Goal: Book appointment/travel/reservation

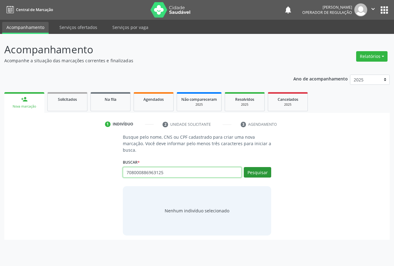
type input "708000886963125"
click at [258, 171] on button "Pesquisar" at bounding box center [257, 172] width 27 height 10
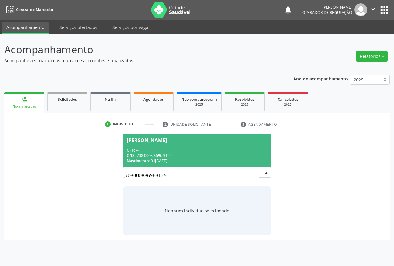
click at [140, 142] on div "[PERSON_NAME]" at bounding box center [147, 140] width 40 height 5
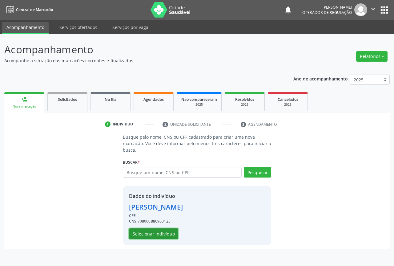
click at [142, 232] on button "Selecionar indivíduo" at bounding box center [153, 233] width 49 height 10
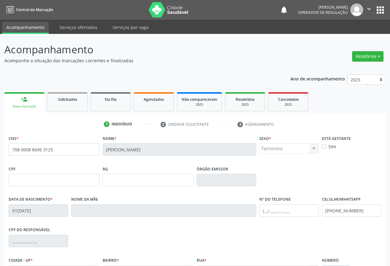
scroll to position [68, 0]
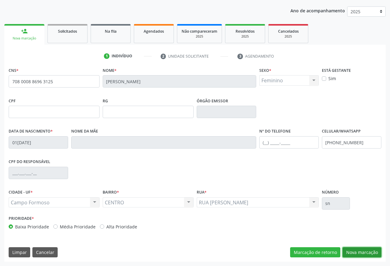
click at [365, 250] on button "Nova marcação" at bounding box center [361, 252] width 39 height 10
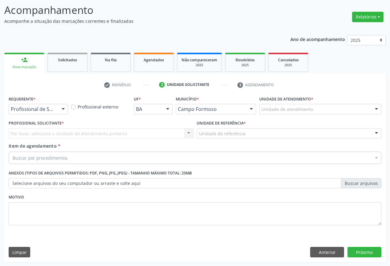
scroll to position [39, 0]
click at [65, 110] on div at bounding box center [63, 109] width 9 height 10
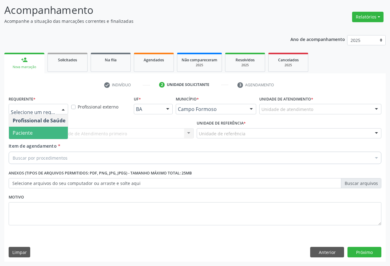
click at [43, 135] on span "Paciente" at bounding box center [39, 133] width 60 height 12
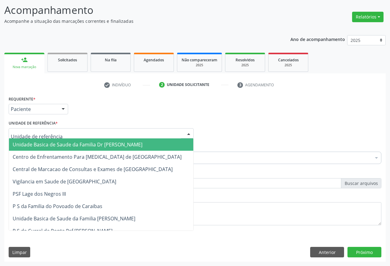
click at [189, 132] on div at bounding box center [188, 133] width 9 height 10
click at [125, 144] on span "Unidade Basica de Saude da Familia Dr [PERSON_NAME]" at bounding box center [78, 144] width 130 height 7
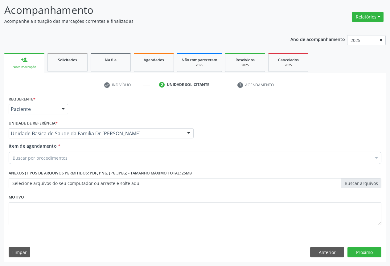
click at [99, 157] on div "Buscar por procedimentos" at bounding box center [195, 158] width 372 height 12
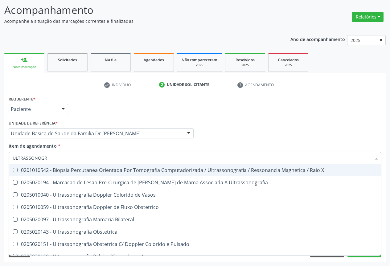
type input "ULTRASSONOGRA"
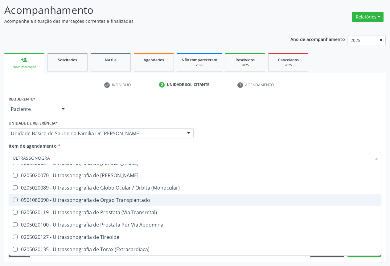
scroll to position [93, 0]
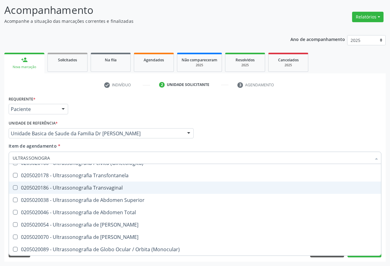
click at [98, 185] on div "0205020186 - Ultrassonografia Transvaginal" at bounding box center [195, 187] width 364 height 5
checkbox Transvaginal "true"
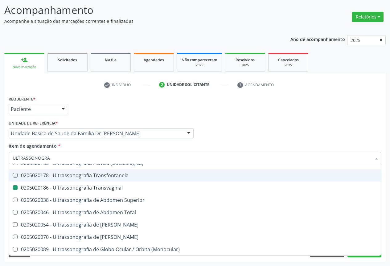
click at [249, 126] on div "Profissional Solicitante Por favor, selecione a Unidade de Atendimento primeiro…" at bounding box center [194, 131] width 375 height 24
checkbox Ultrassonografia "true"
checkbox Transvaginal "false"
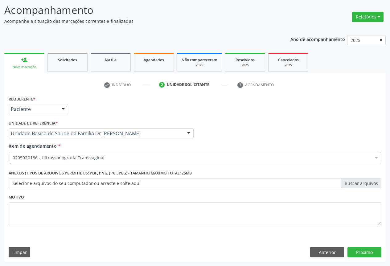
scroll to position [0, 0]
click at [349, 251] on button "Próximo" at bounding box center [364, 252] width 34 height 10
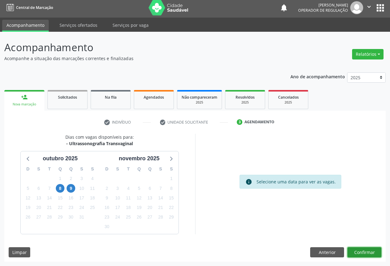
click at [367, 251] on button "Confirmar" at bounding box center [364, 252] width 34 height 10
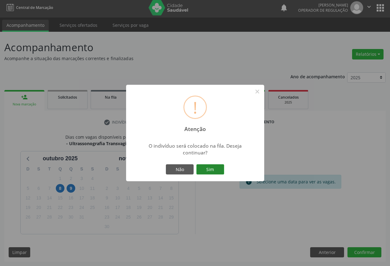
click at [211, 169] on button "Sim" at bounding box center [210, 169] width 28 height 10
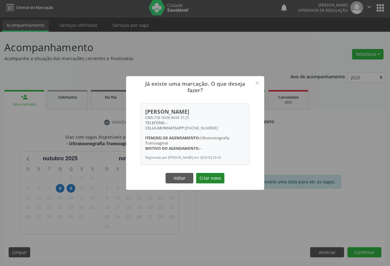
click at [206, 177] on button "Criar novo" at bounding box center [210, 178] width 28 height 10
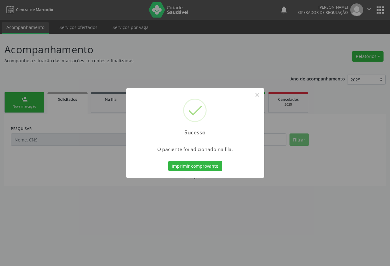
scroll to position [0, 0]
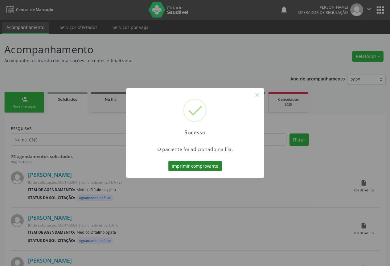
click at [208, 168] on button "Imprimir comprovante" at bounding box center [195, 166] width 54 height 10
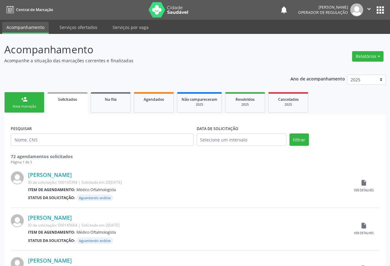
click at [30, 106] on div "Nova marcação" at bounding box center [24, 106] width 31 height 5
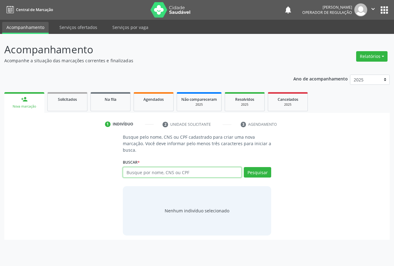
click at [153, 171] on input "text" at bounding box center [182, 172] width 119 height 10
type input "706802235924324"
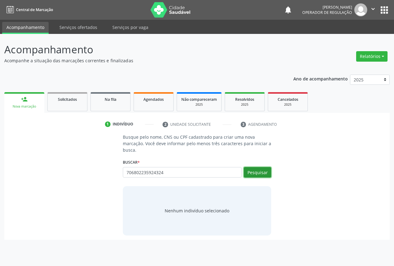
click at [252, 172] on button "Pesquisar" at bounding box center [257, 172] width 27 height 10
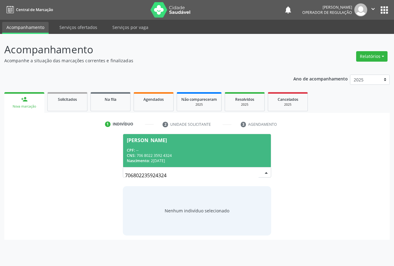
click at [156, 138] on div "[PERSON_NAME]" at bounding box center [147, 140] width 40 height 5
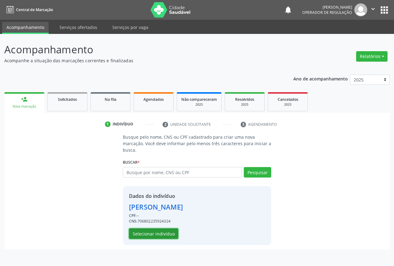
click at [149, 235] on button "Selecionar indivíduo" at bounding box center [153, 233] width 49 height 10
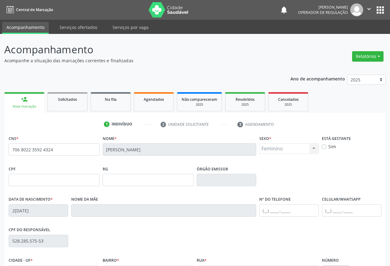
scroll to position [68, 0]
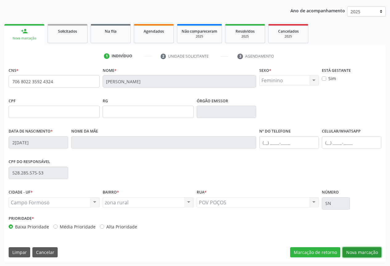
click at [355, 250] on button "Nova marcação" at bounding box center [361, 252] width 39 height 10
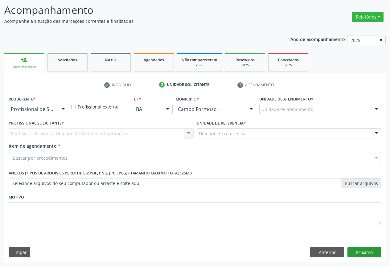
scroll to position [39, 0]
click at [63, 110] on div at bounding box center [63, 109] width 9 height 10
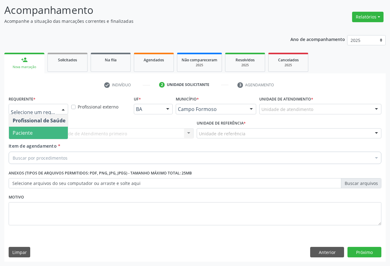
click at [43, 135] on span "Paciente" at bounding box center [39, 133] width 60 height 12
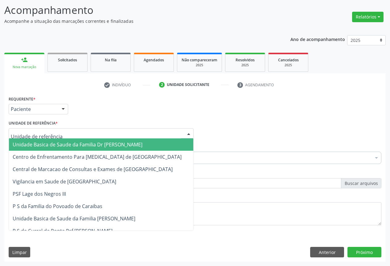
click at [186, 132] on div at bounding box center [188, 133] width 9 height 10
click at [167, 140] on span "Unidade Basica de Saude da Familia Dr [PERSON_NAME]" at bounding box center [101, 144] width 184 height 12
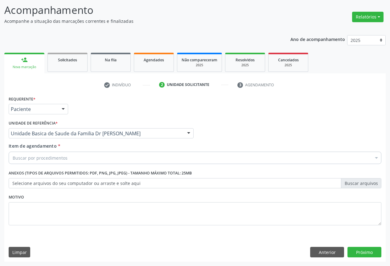
click at [156, 156] on div "Buscar por procedimentos" at bounding box center [195, 158] width 372 height 12
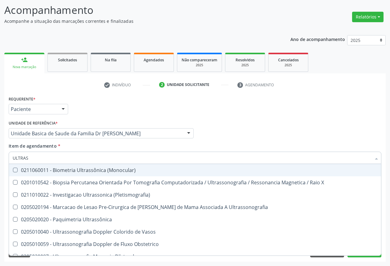
type input "ULTRASS"
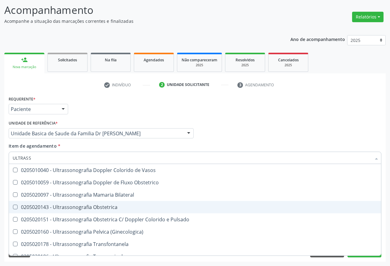
scroll to position [92, 0]
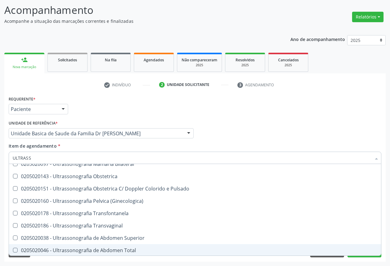
click at [110, 248] on div "0205020046 - Ultrassonografia de Abdomen Total" at bounding box center [195, 250] width 364 height 5
checkbox Total "true"
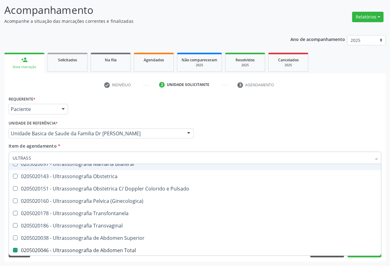
click at [254, 142] on div "Profissional Solicitante Por favor, selecione a Unidade de Atendimento primeiro…" at bounding box center [194, 131] width 375 height 24
checkbox X "true"
checkbox Total "false"
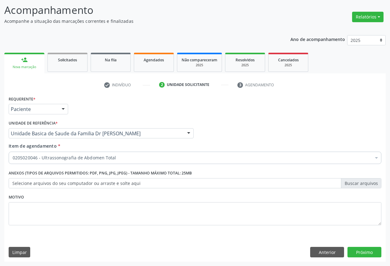
scroll to position [0, 0]
click at [348, 250] on button "Próximo" at bounding box center [364, 252] width 34 height 10
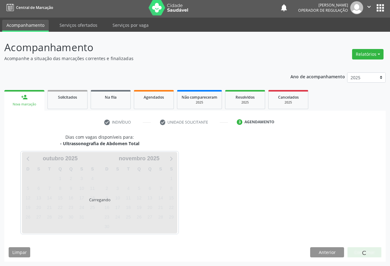
scroll to position [2, 0]
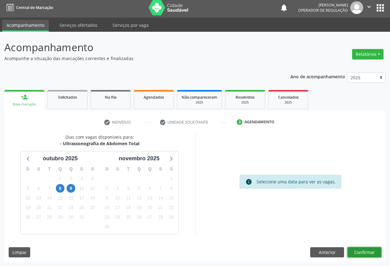
click at [349, 253] on button "Confirmar" at bounding box center [364, 252] width 34 height 10
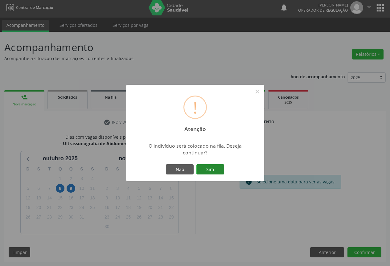
click at [209, 172] on button "Sim" at bounding box center [210, 169] width 28 height 10
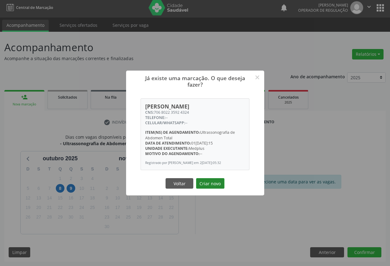
click at [210, 181] on button "Criar novo" at bounding box center [210, 183] width 28 height 10
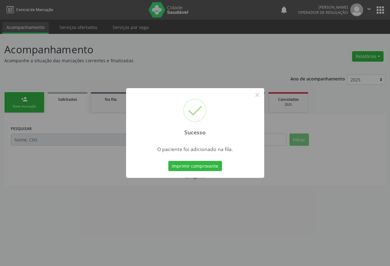
scroll to position [0, 0]
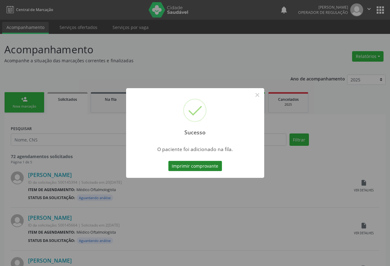
click at [195, 167] on button "Imprimir comprovante" at bounding box center [195, 166] width 54 height 10
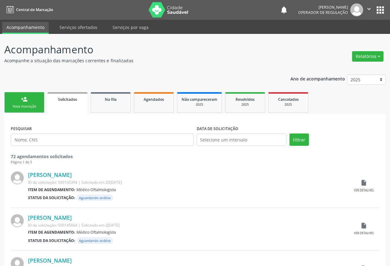
click at [13, 106] on div "Nova marcação" at bounding box center [24, 106] width 31 height 5
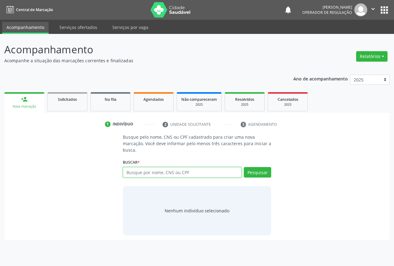
click at [132, 176] on input "text" at bounding box center [182, 172] width 119 height 10
type input "705805414538938"
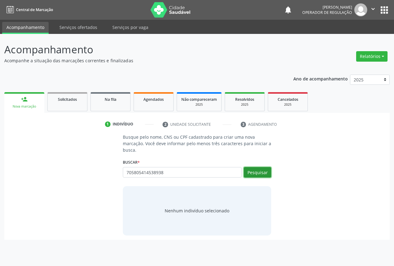
click at [252, 170] on button "Pesquisar" at bounding box center [257, 172] width 27 height 10
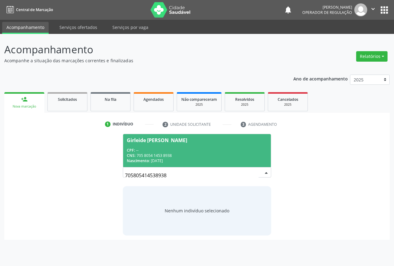
click at [167, 140] on div "Girleide [PERSON_NAME]" at bounding box center [157, 140] width 60 height 5
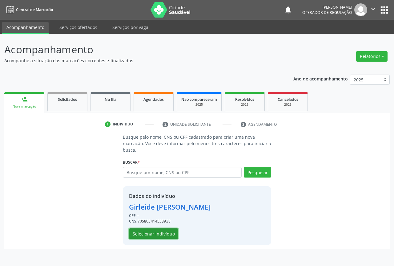
click at [144, 229] on button "Selecionar indivíduo" at bounding box center [153, 233] width 49 height 10
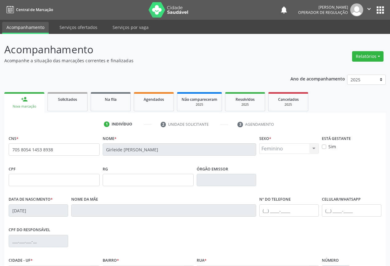
scroll to position [68, 0]
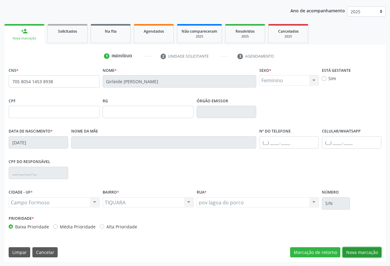
click at [359, 254] on button "Nova marcação" at bounding box center [361, 252] width 39 height 10
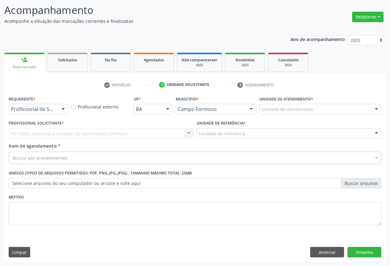
scroll to position [39, 0]
click at [63, 108] on div at bounding box center [63, 109] width 9 height 10
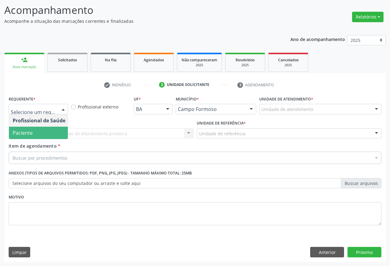
click at [31, 135] on span "Paciente" at bounding box center [23, 132] width 20 height 7
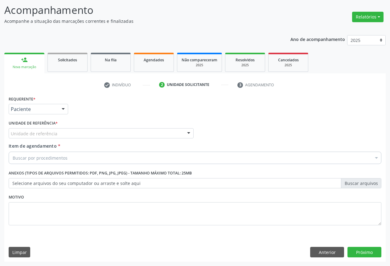
click at [188, 134] on div at bounding box center [188, 133] width 9 height 10
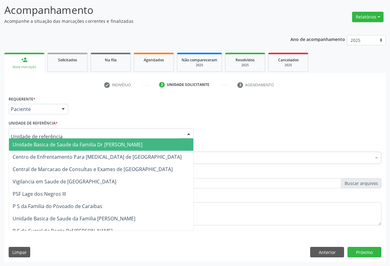
click at [145, 145] on span "Unidade Basica de Saude da Familia Dr [PERSON_NAME]" at bounding box center [101, 144] width 184 height 12
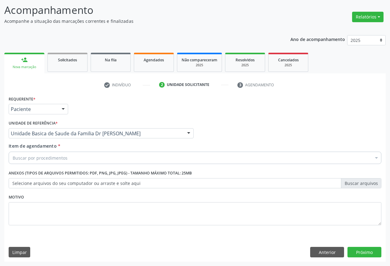
click at [132, 157] on div "Buscar por procedimentos" at bounding box center [195, 158] width 372 height 12
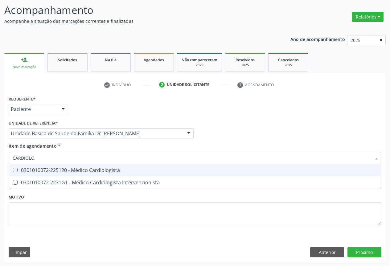
type input "CARDIOLOG"
click at [112, 170] on div "0301010072-225120 - Médico Cardiologista" at bounding box center [195, 170] width 364 height 5
checkbox Cardiologista "true"
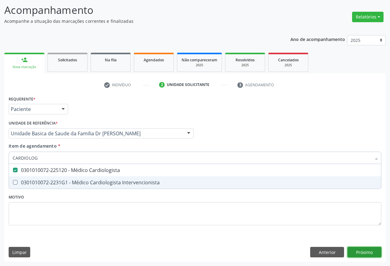
click at [352, 250] on div "Requerente * Paciente Profissional de Saúde Paciente Nenhum resultado encontrad…" at bounding box center [194, 177] width 381 height 167
checkbox Intervencionista "true"
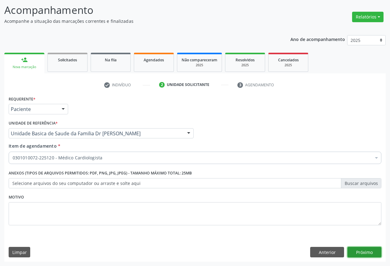
click at [355, 249] on button "Próximo" at bounding box center [364, 252] width 34 height 10
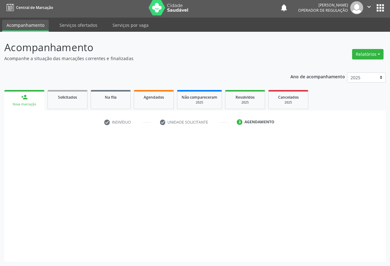
scroll to position [2, 0]
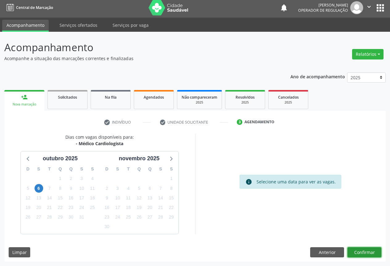
click at [353, 250] on button "Confirmar" at bounding box center [364, 252] width 34 height 10
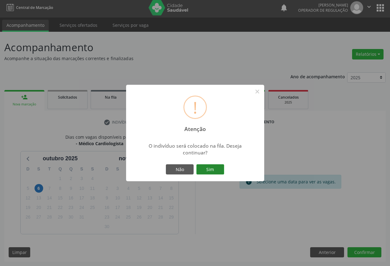
click at [213, 169] on button "Sim" at bounding box center [210, 169] width 28 height 10
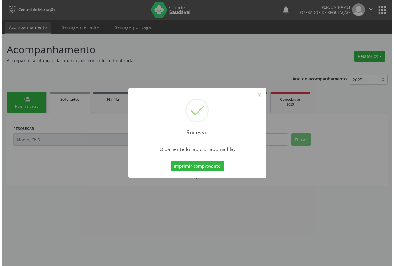
scroll to position [0, 0]
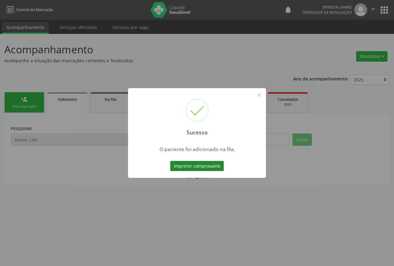
click at [185, 164] on button "Imprimir comprovante" at bounding box center [197, 166] width 54 height 10
